Goal: Task Accomplishment & Management: Use online tool/utility

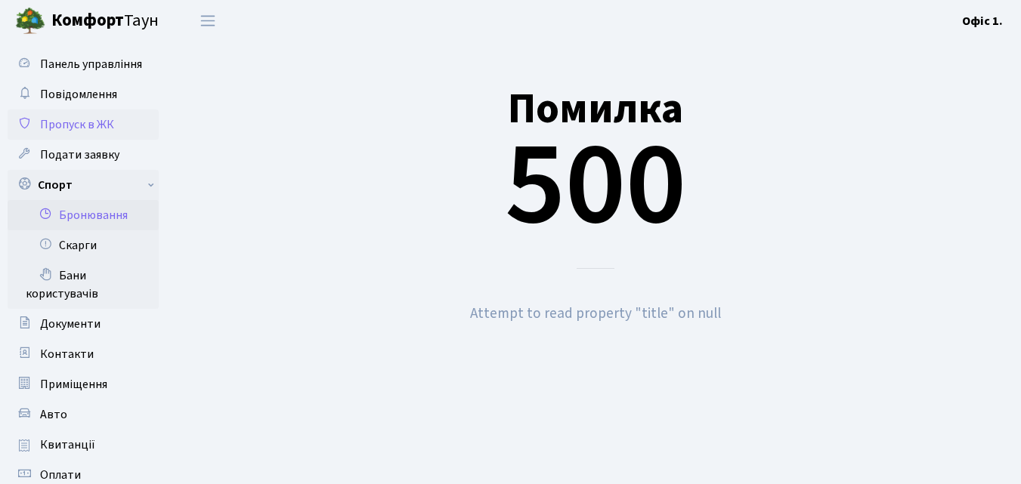
click at [94, 121] on span "Пропуск в ЖК" at bounding box center [77, 124] width 74 height 17
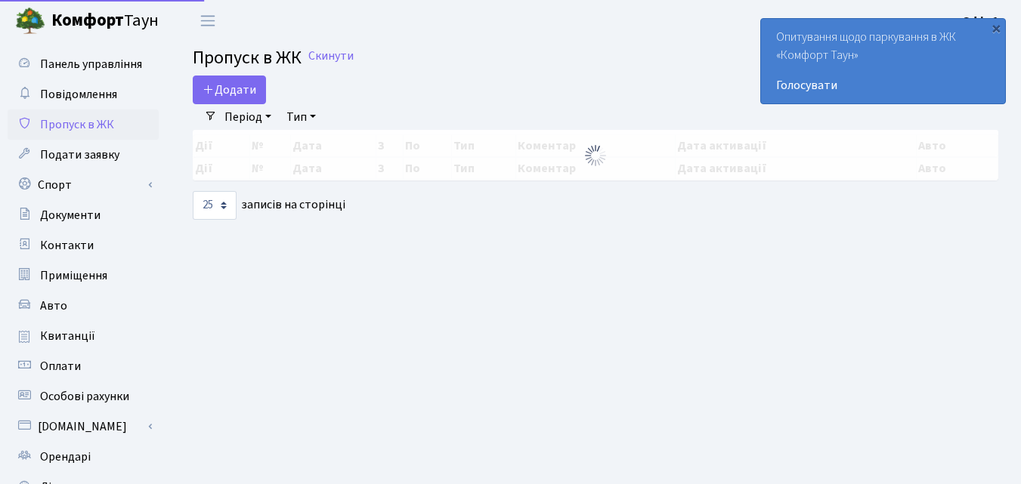
select select "25"
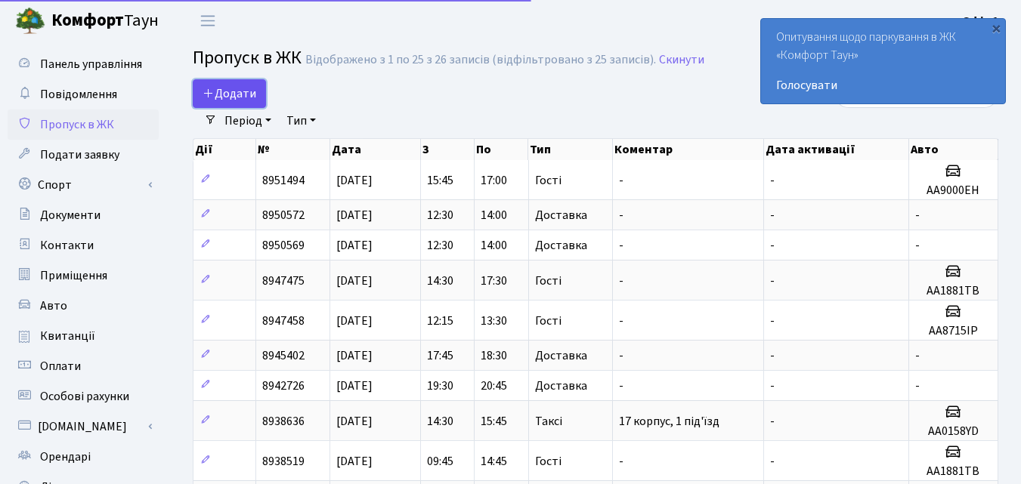
click at [252, 95] on span "Додати" at bounding box center [229, 93] width 54 height 17
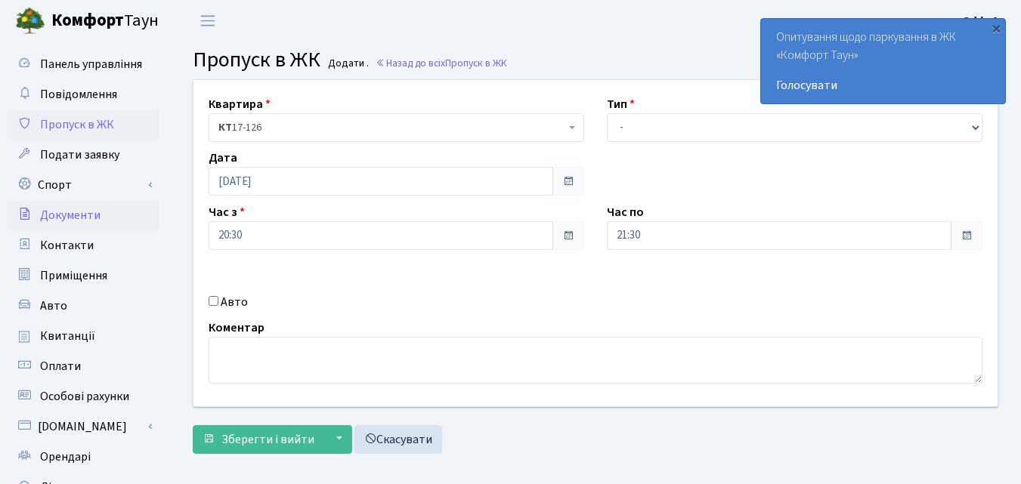
click at [61, 216] on span "Документи" at bounding box center [70, 215] width 60 height 17
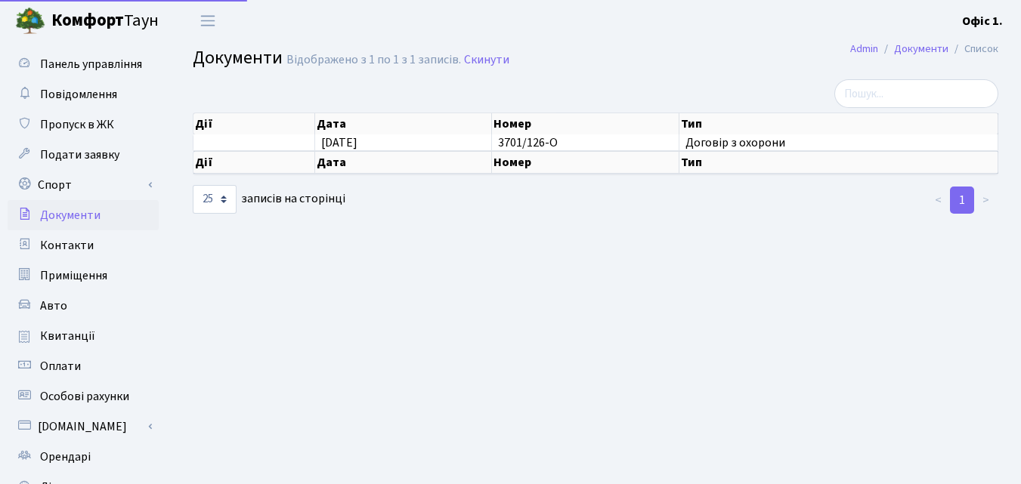
select select "25"
click at [76, 119] on span "Пропуск в ЖК" at bounding box center [77, 124] width 74 height 17
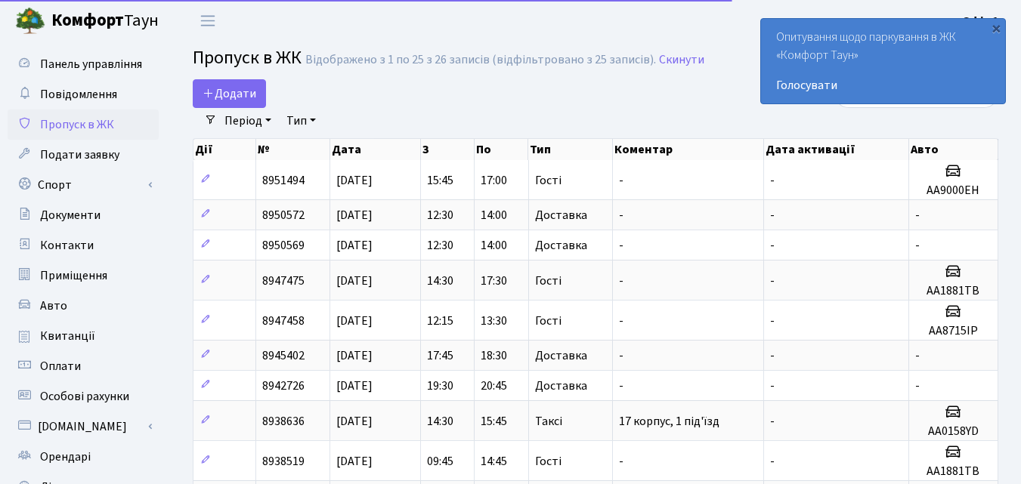
select select "25"
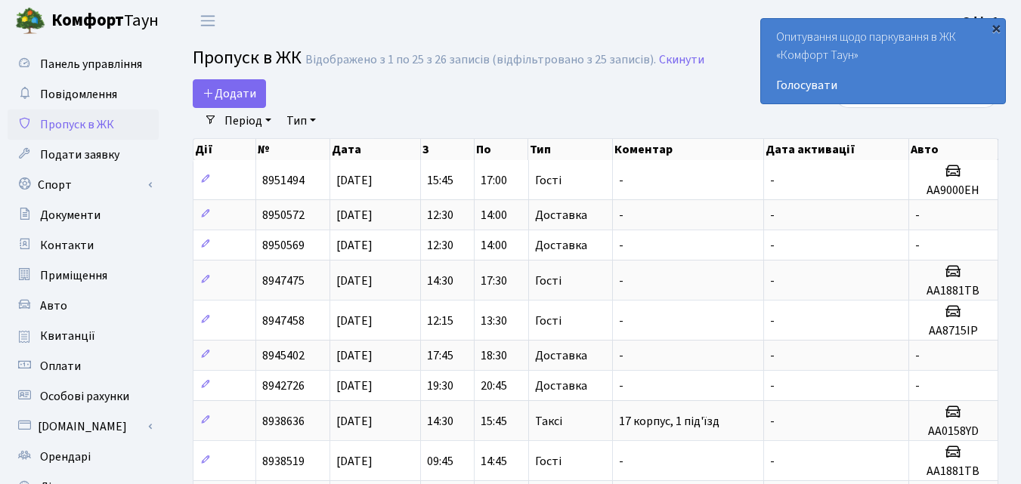
click at [994, 28] on div "×" at bounding box center [995, 27] width 15 height 15
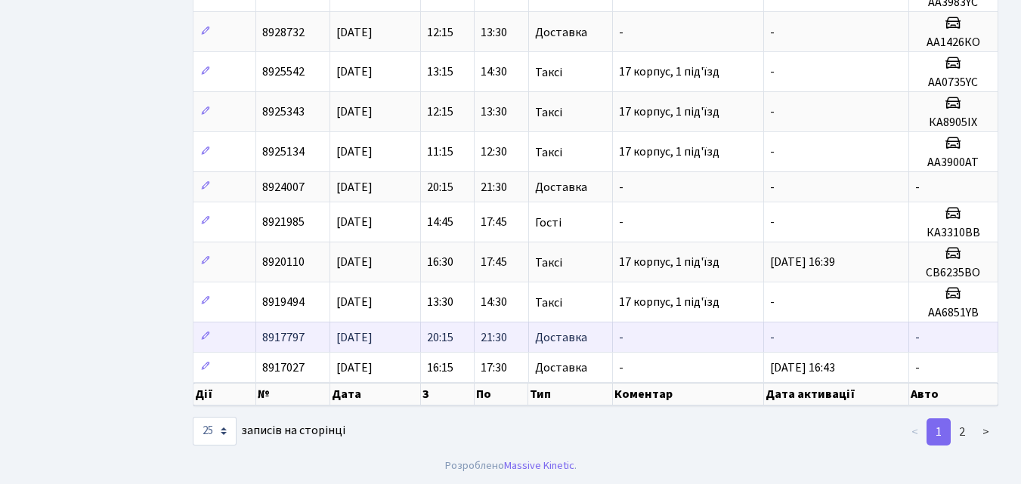
scroll to position [681, 0]
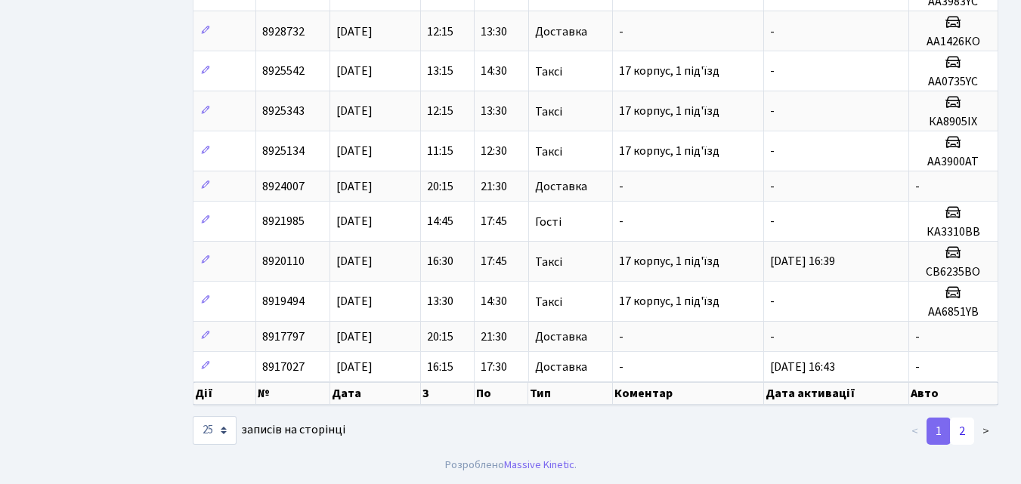
click at [956, 430] on link "2" at bounding box center [962, 431] width 24 height 27
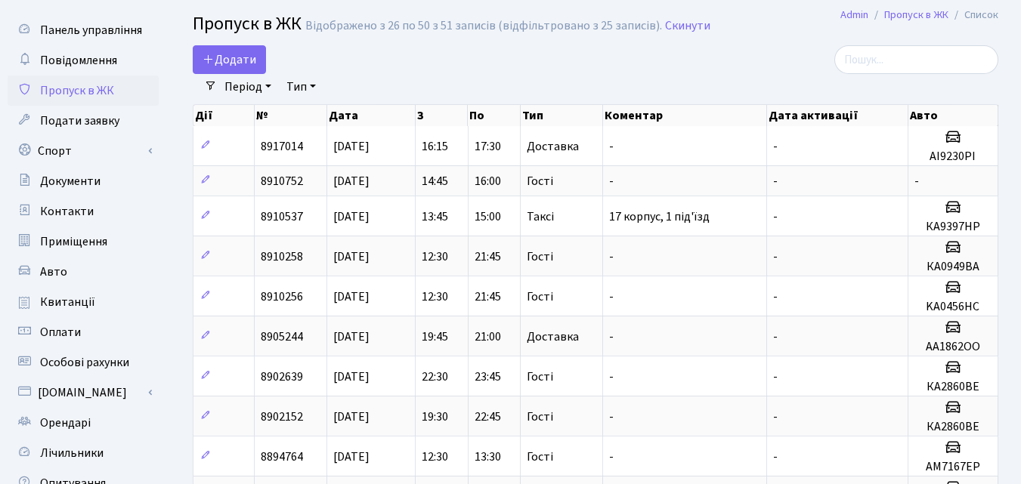
scroll to position [0, 0]
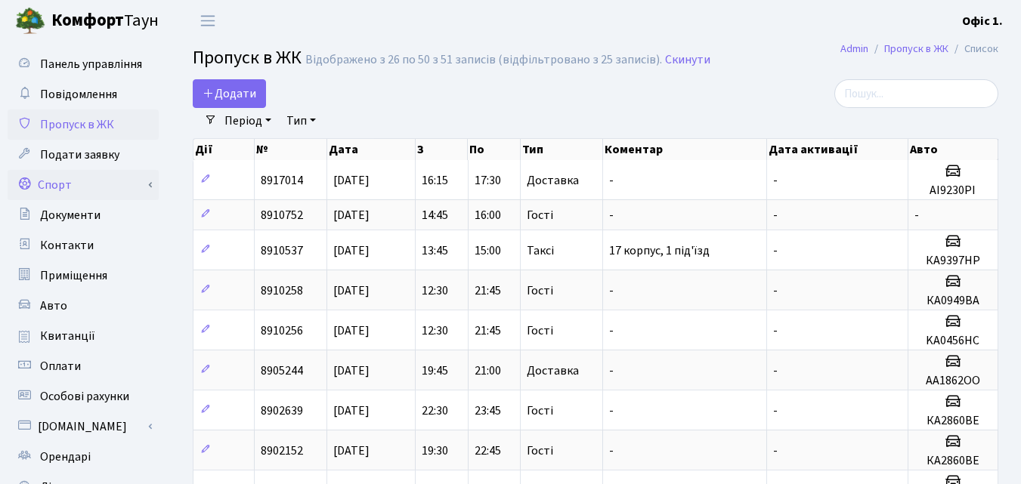
click at [57, 187] on link "Спорт" at bounding box center [83, 185] width 151 height 30
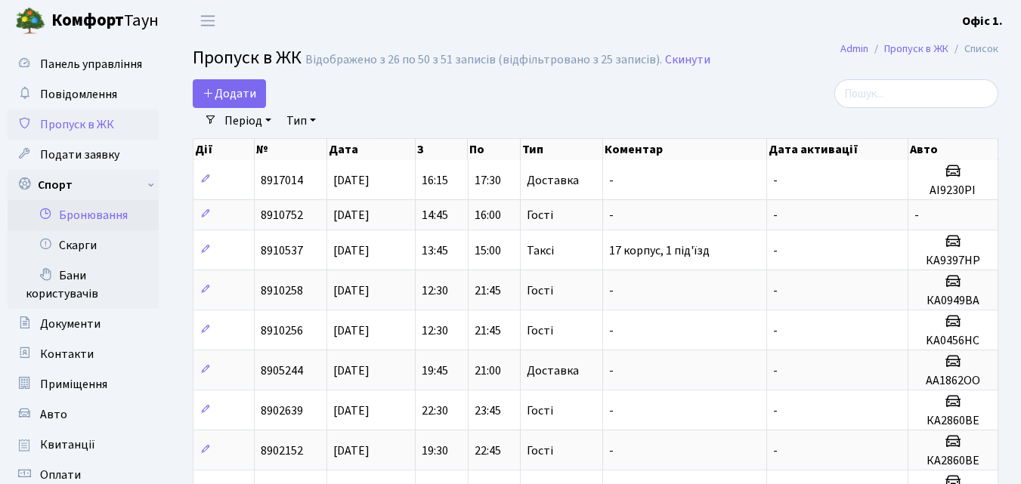
click at [91, 214] on link "Бронювання" at bounding box center [83, 215] width 151 height 30
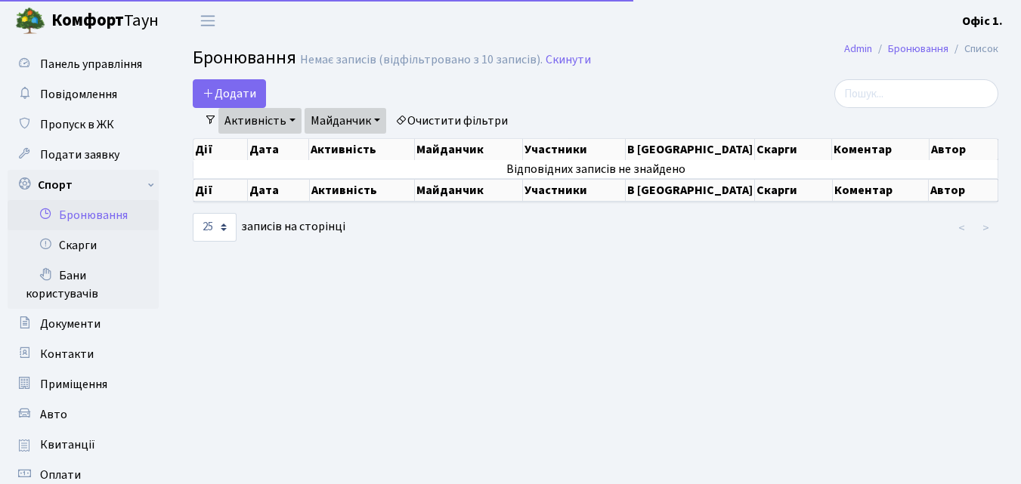
select select "25"
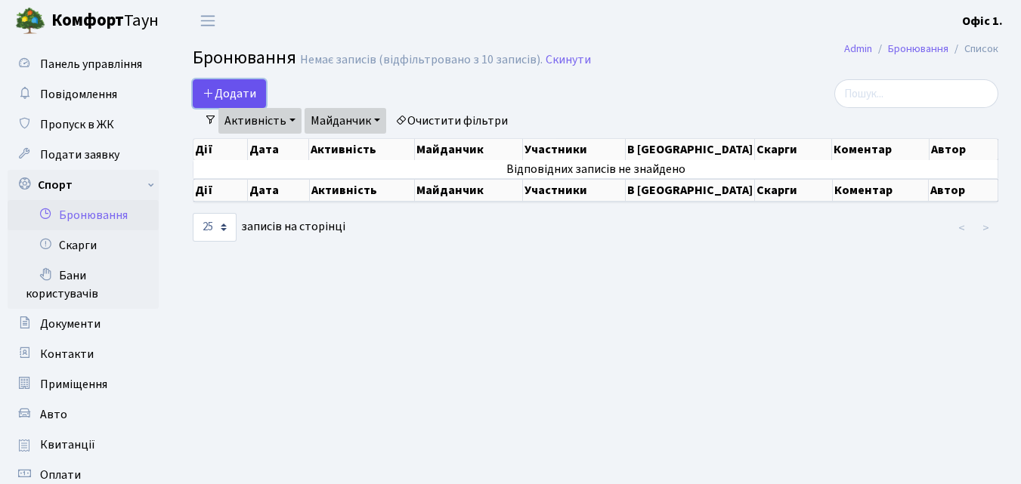
click at [248, 100] on button "Додати" at bounding box center [229, 93] width 73 height 29
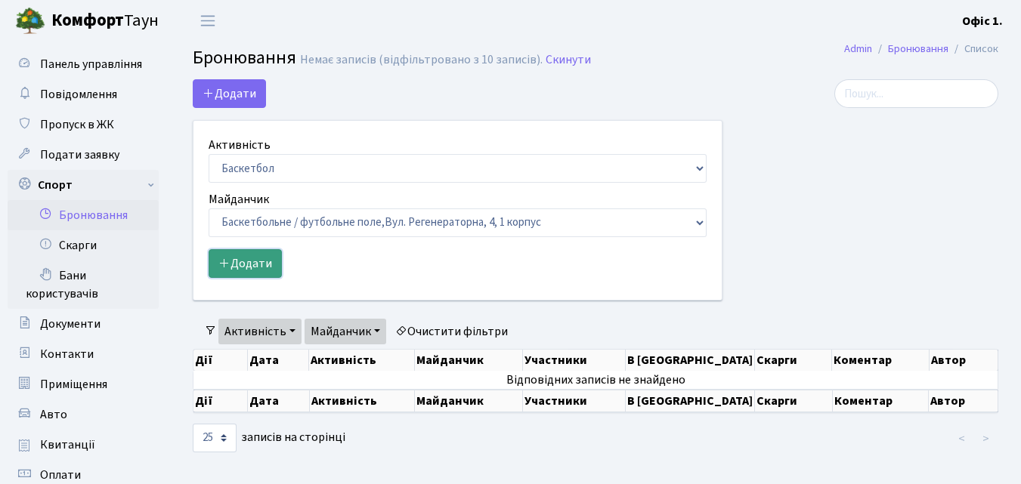
click at [249, 264] on button "Додати" at bounding box center [245, 263] width 73 height 29
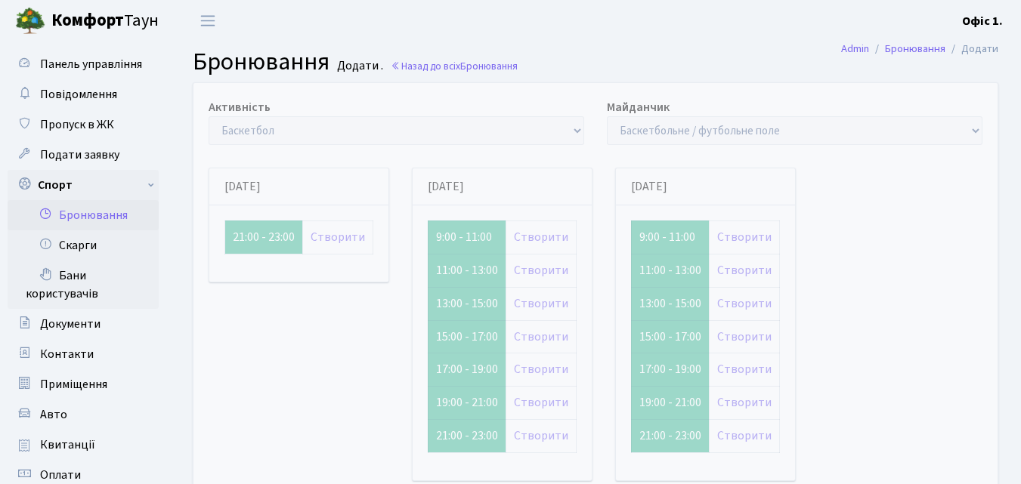
click at [358, 67] on small "Додати ." at bounding box center [358, 66] width 49 height 14
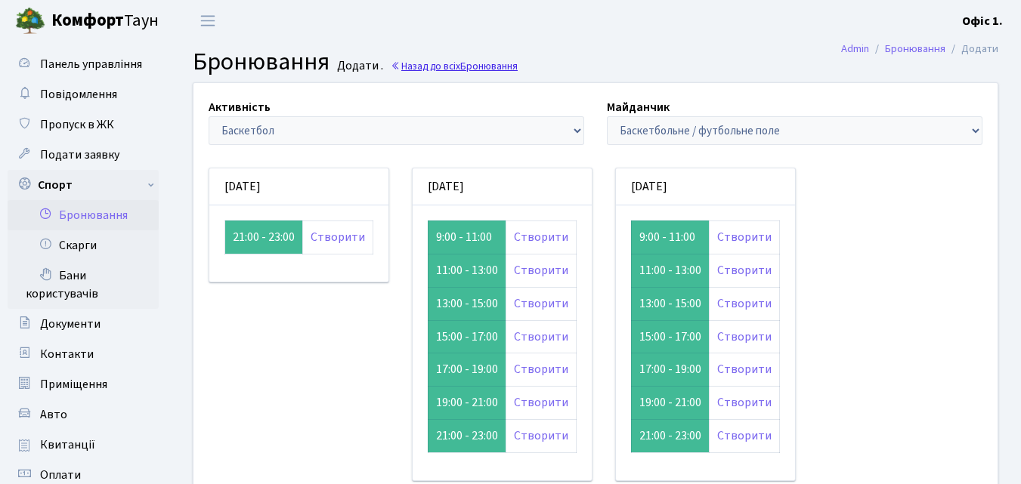
click at [439, 66] on link "Назад до всіх Бронювання" at bounding box center [454, 66] width 127 height 14
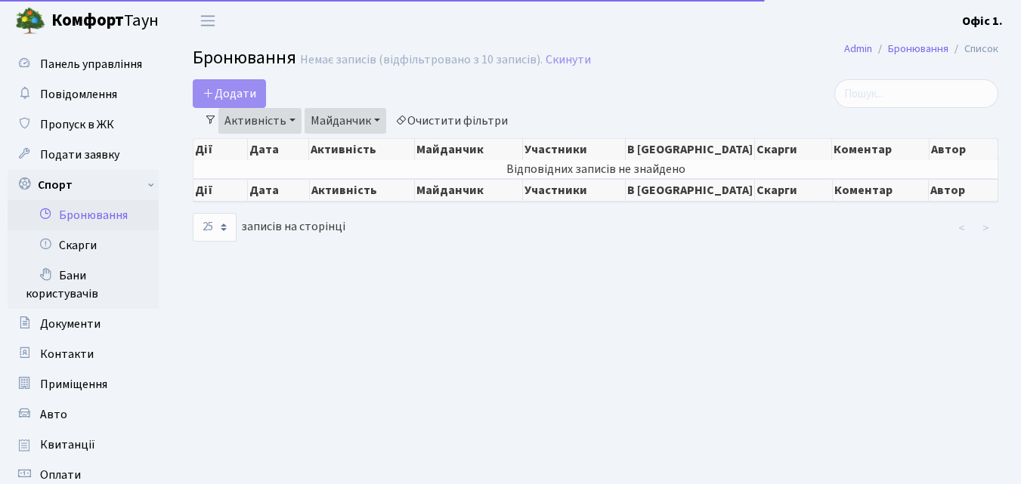
select select "25"
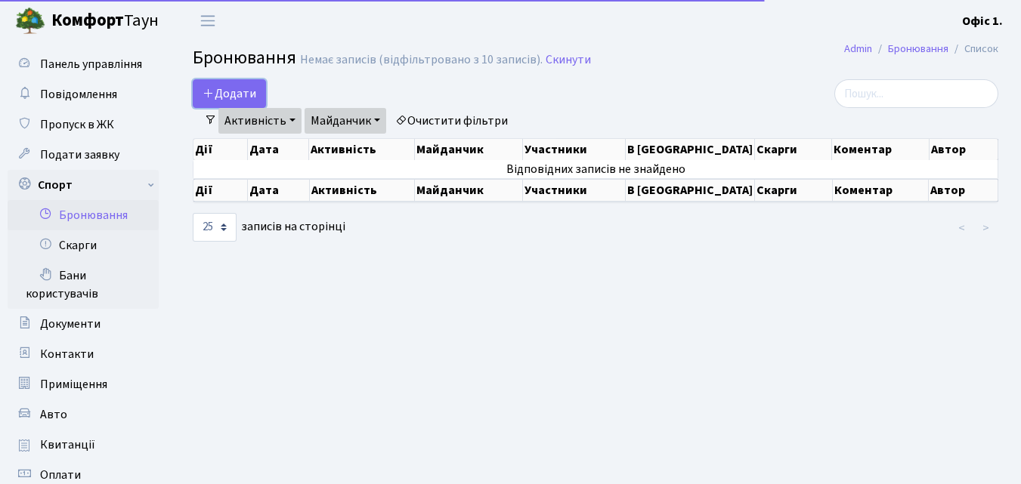
click at [249, 88] on button "Додати" at bounding box center [229, 93] width 73 height 29
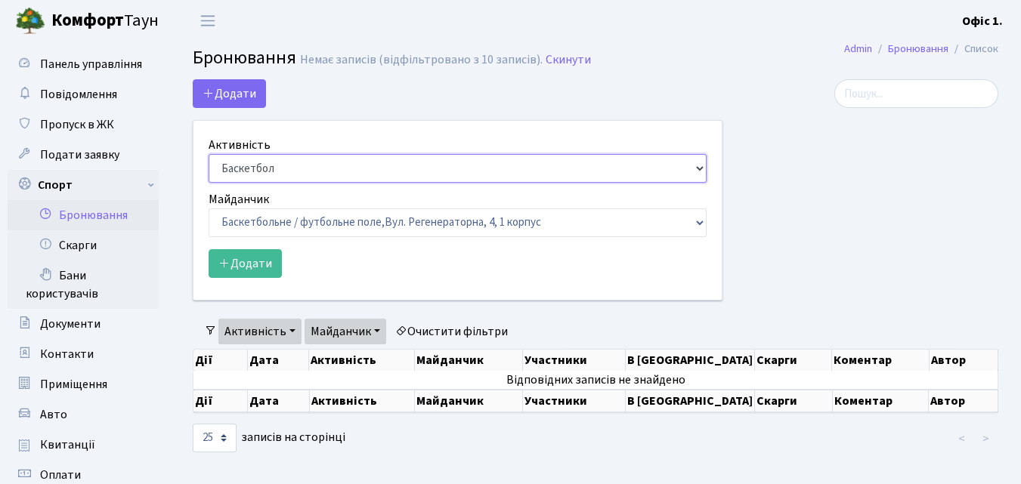
click at [694, 170] on select "Баскетбол Волейбол Йога Катання на роликах Настільний теніс Теніс Футбол Фітнес" at bounding box center [458, 168] width 498 height 29
select select "4"
click at [209, 154] on select "Баскетбол Волейбол Йога Катання на роликах Настільний теніс Теніс Футбол Фітнес" at bounding box center [458, 168] width 498 height 29
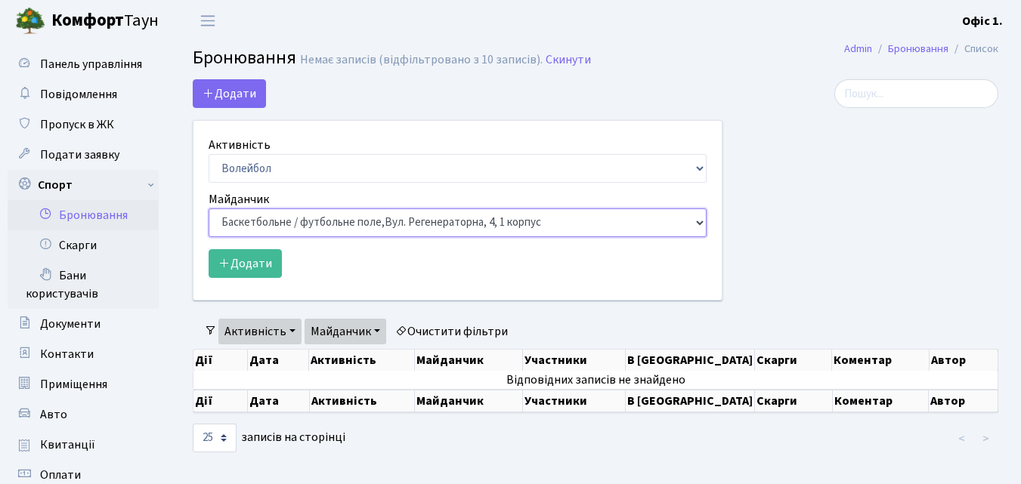
click at [694, 218] on select "Баскетбольне / футбольне поле, Вул. Регенераторна, 4, 1 корпус Баскетбольне пол…" at bounding box center [458, 223] width 498 height 29
select select "8"
click at [209, 209] on select "Баскетбольне / футбольне поле, Вул. Регенераторна, 4, 1 корпус Баскетбольне пол…" at bounding box center [458, 223] width 498 height 29
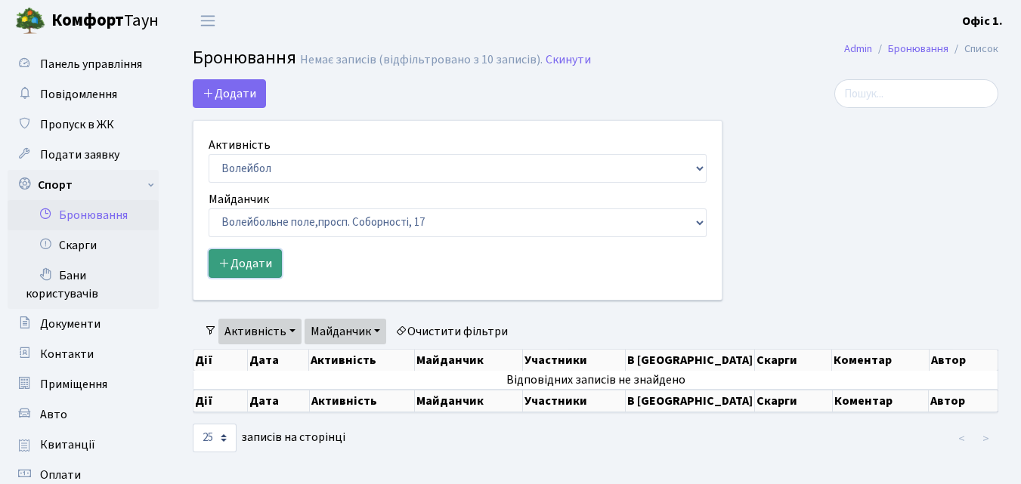
click at [273, 270] on button "Додати" at bounding box center [245, 263] width 73 height 29
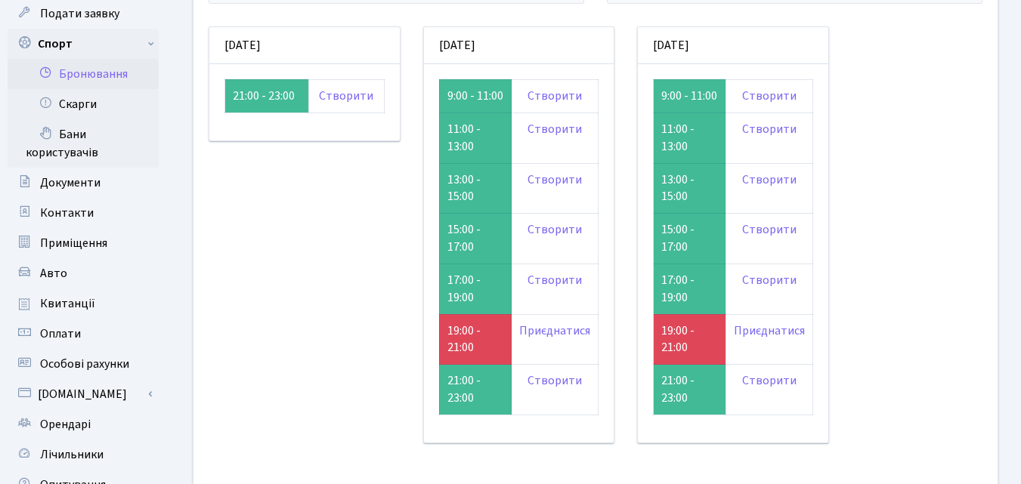
scroll to position [151, 0]
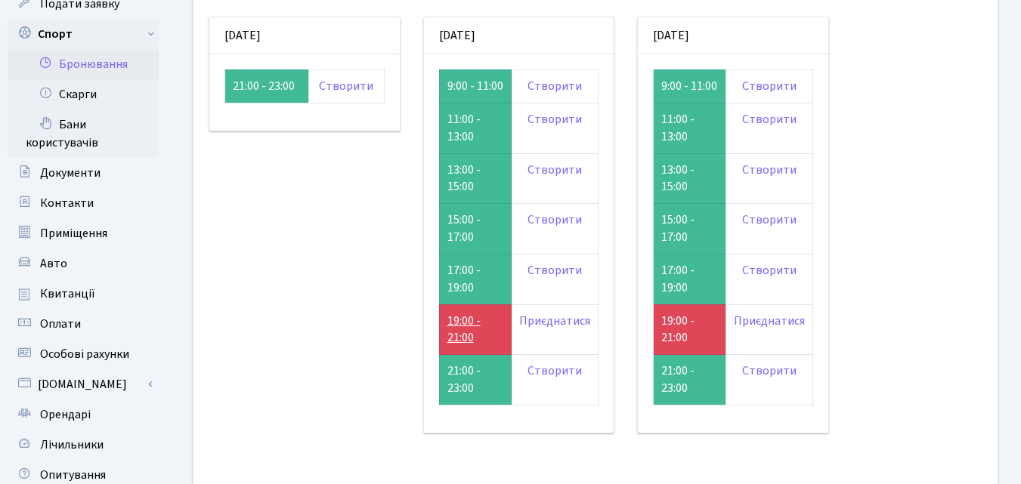
click at [464, 337] on link "19:00 - 21:00" at bounding box center [463, 330] width 33 height 34
click at [670, 345] on link "19:00 - 21:00" at bounding box center [677, 330] width 33 height 34
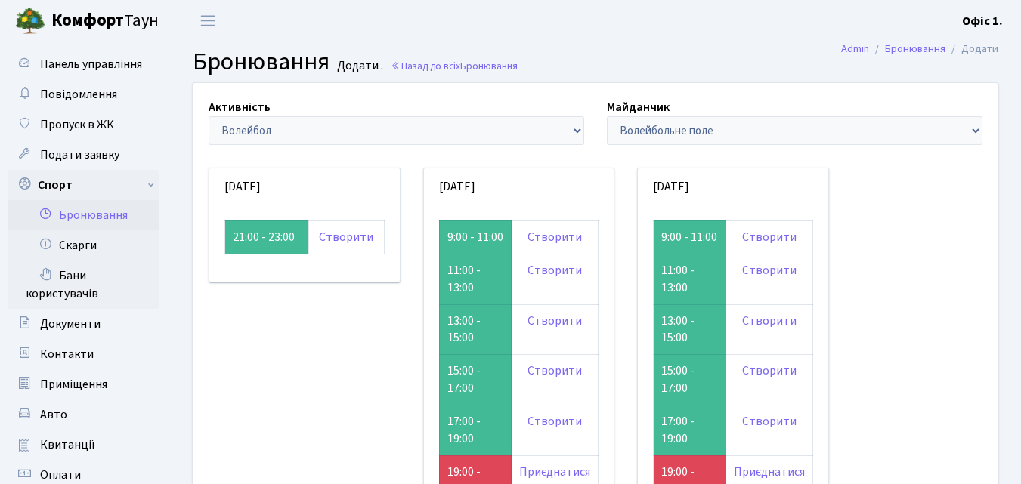
scroll to position [151, 0]
